Goal: Find specific page/section: Find specific page/section

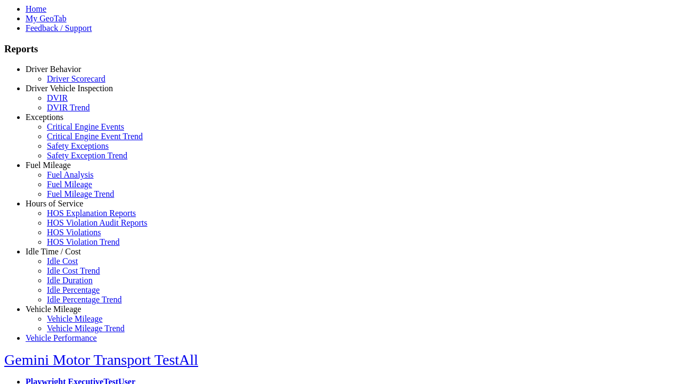
click at [61, 208] on link "Hours of Service" at bounding box center [55, 203] width 58 height 9
click at [69, 246] on link "HOS Violation Trend" at bounding box center [83, 241] width 73 height 9
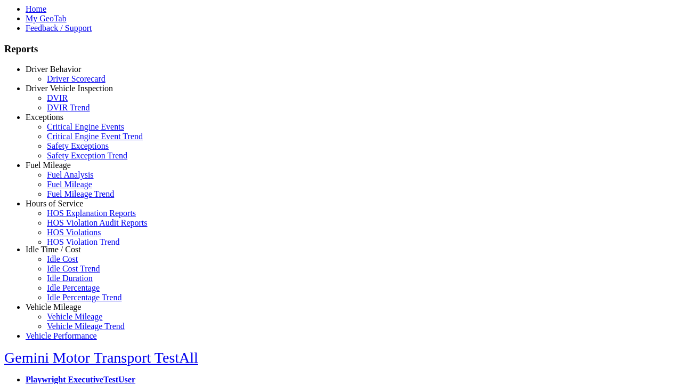
select select "**********"
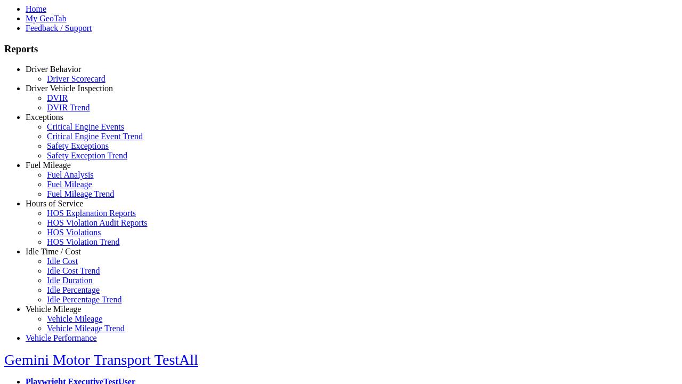
type input "**********"
